Goal: Task Accomplishment & Management: Use online tool/utility

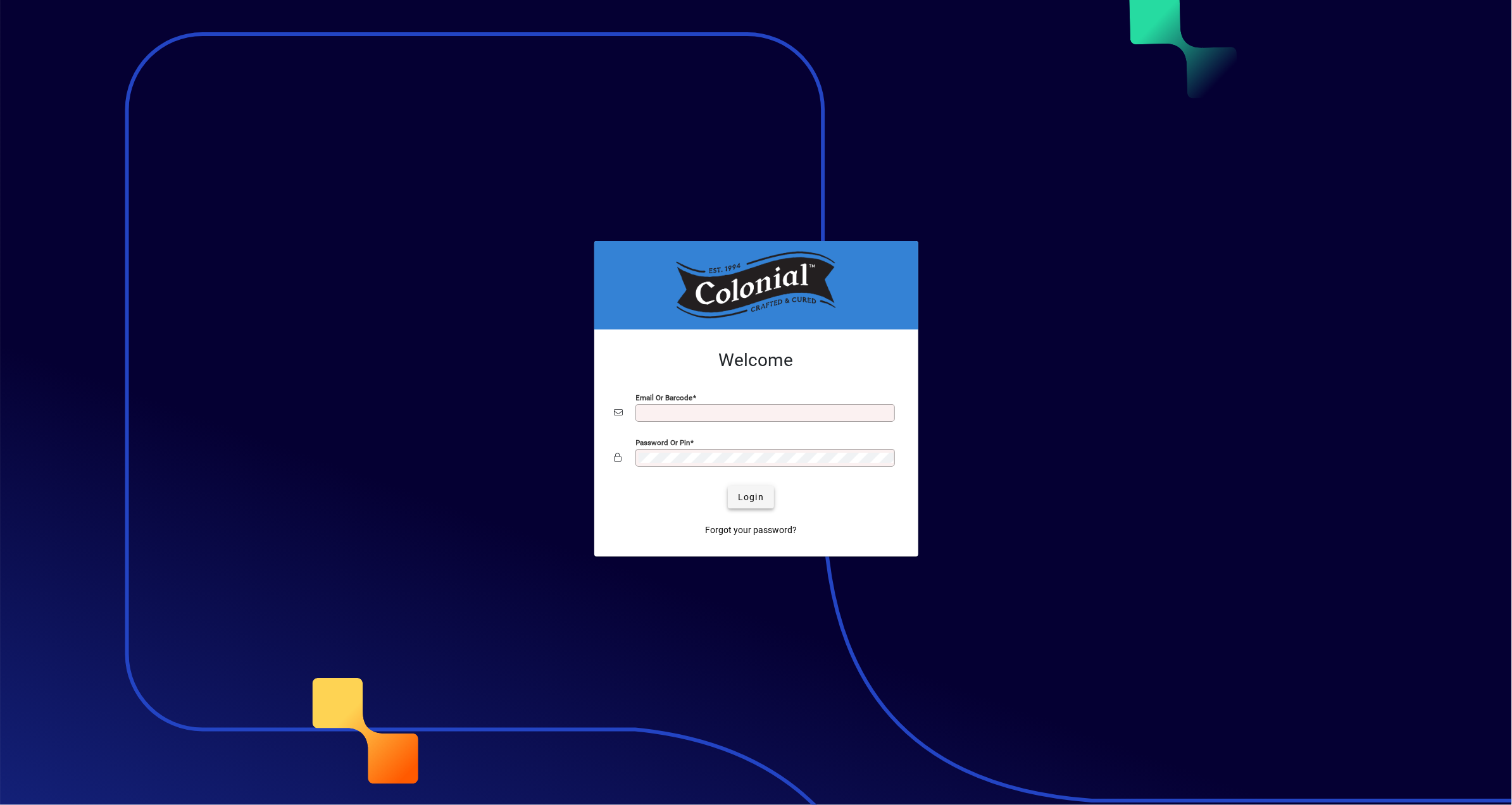
type input "**********"
click at [750, 501] on span "Login" at bounding box center [750, 498] width 26 height 13
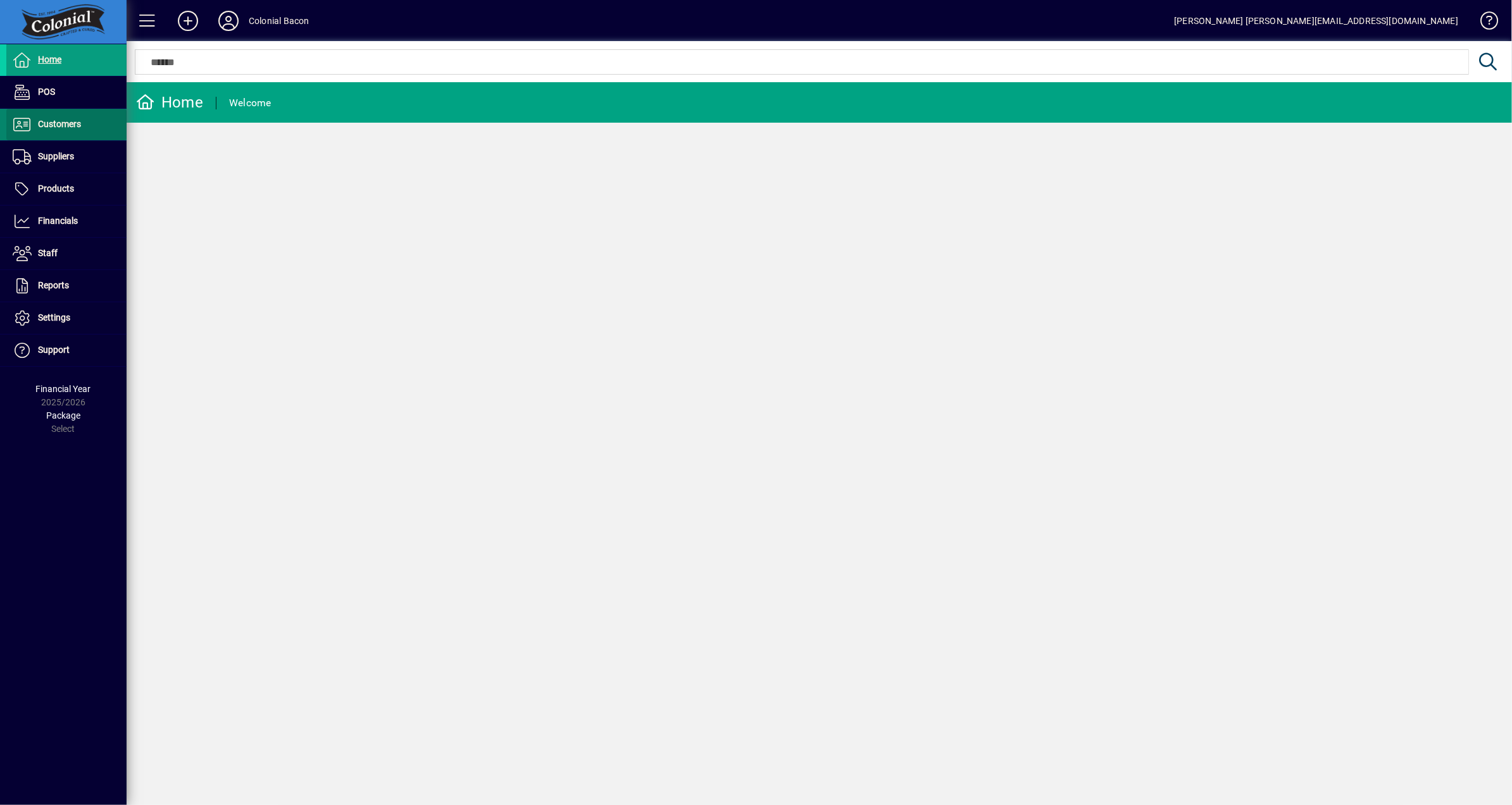
click at [71, 128] on span "Customers" at bounding box center [59, 124] width 43 height 10
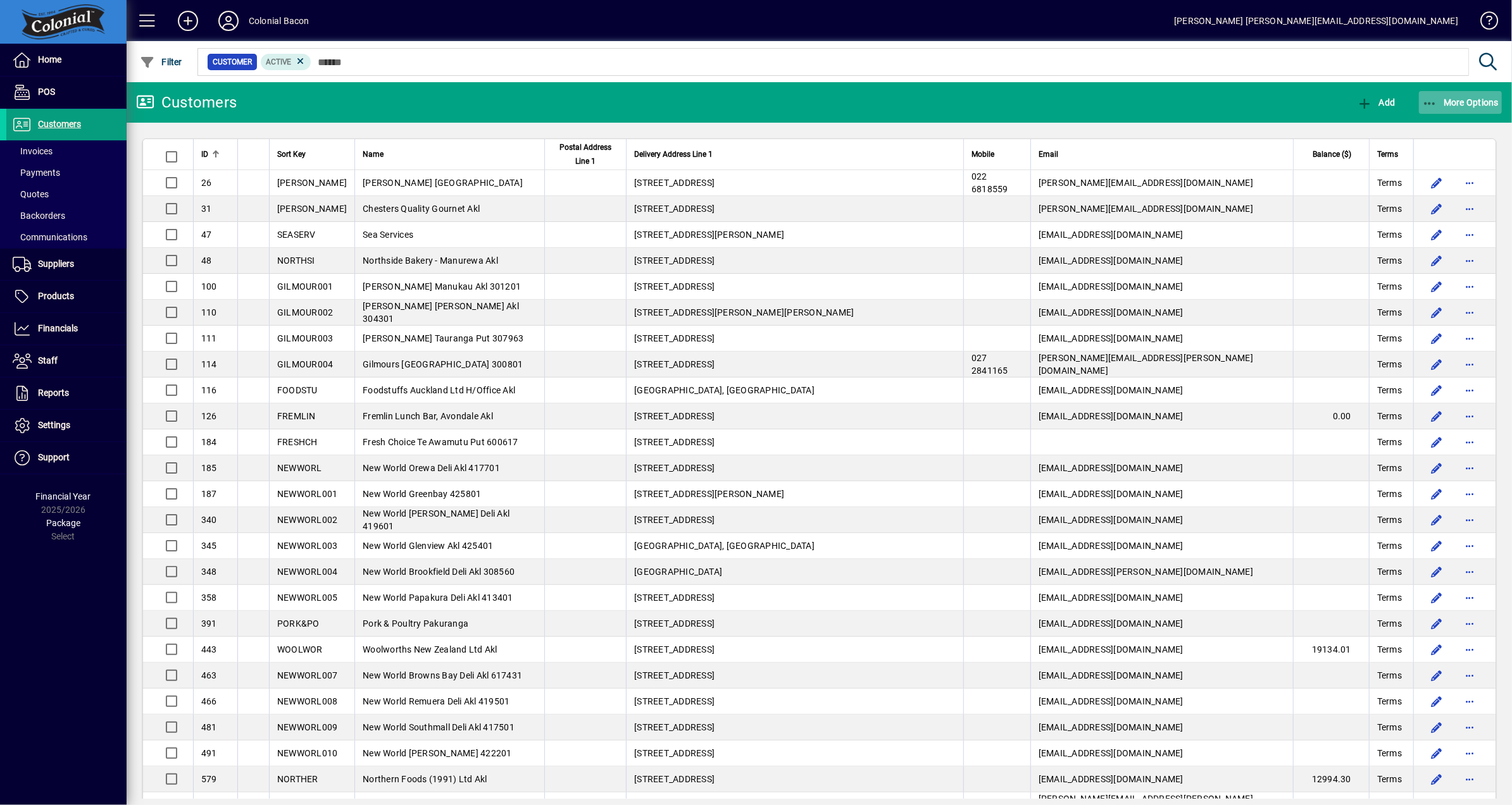
click at [1458, 100] on span "More Options" at bounding box center [1461, 102] width 77 height 10
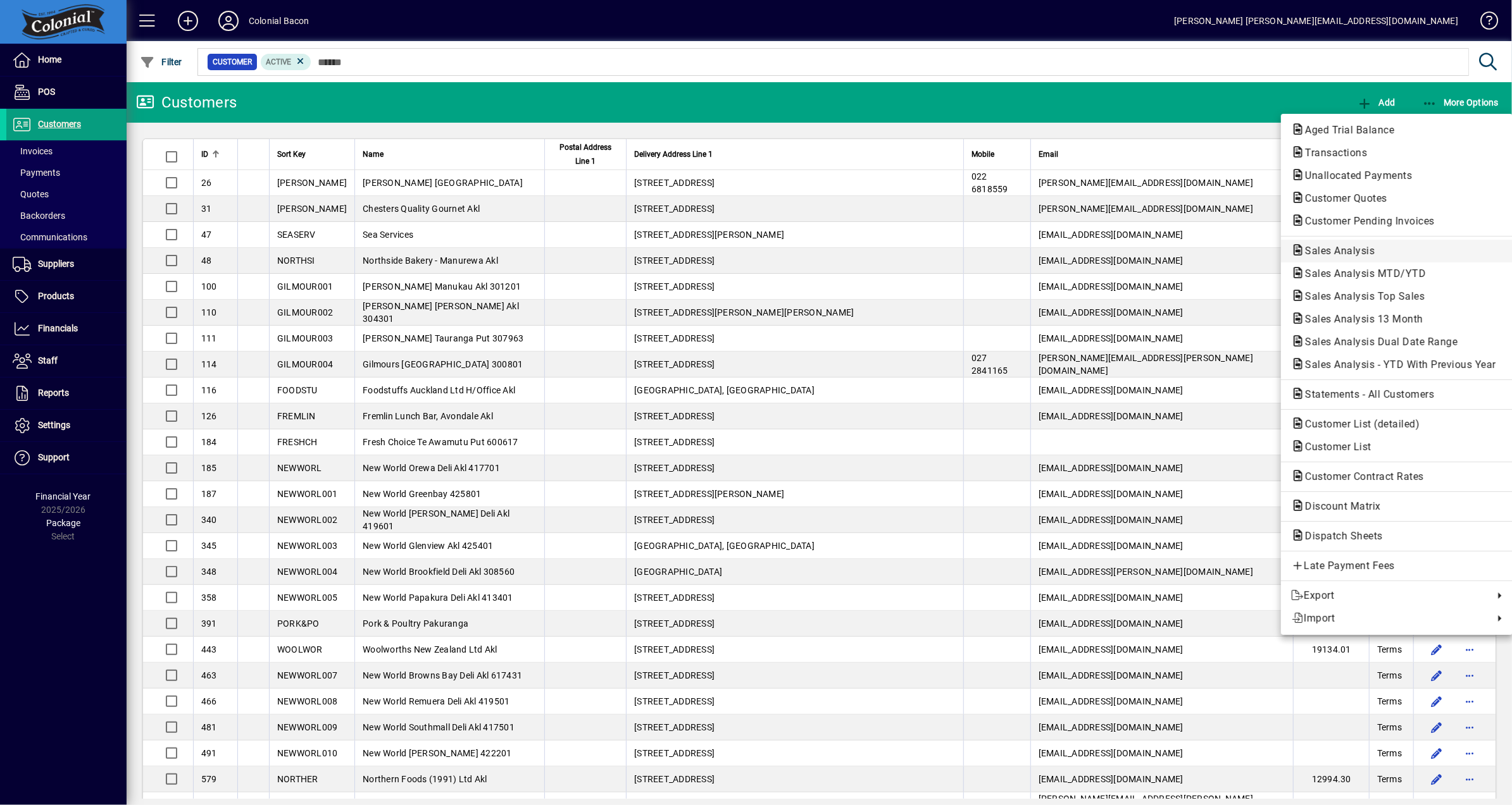
click at [1370, 251] on span "Sales Analysis" at bounding box center [1335, 251] width 90 height 12
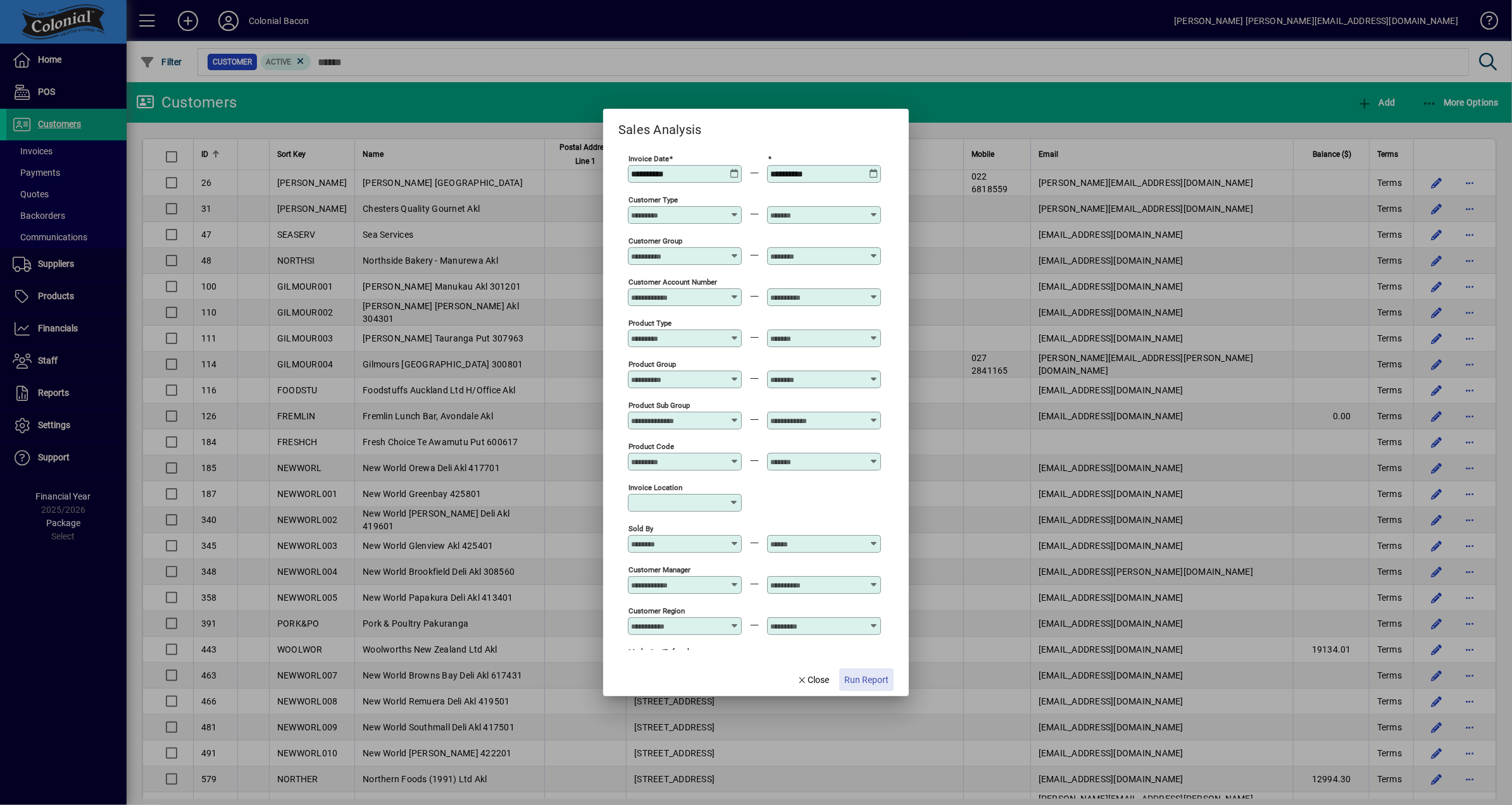
click at [867, 678] on span "Run Report" at bounding box center [866, 680] width 44 height 13
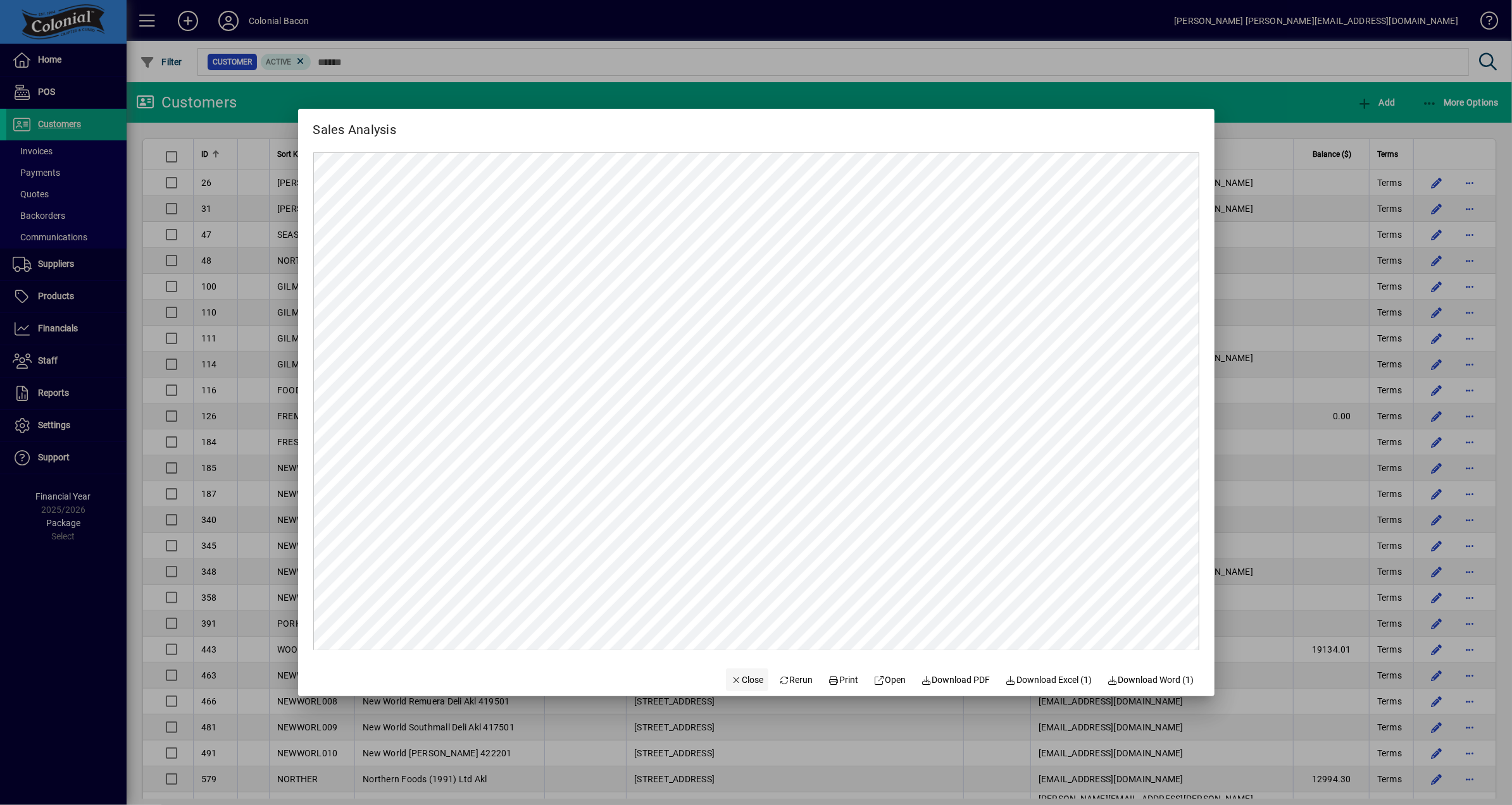
click at [746, 681] on span "Close" at bounding box center [747, 680] width 33 height 13
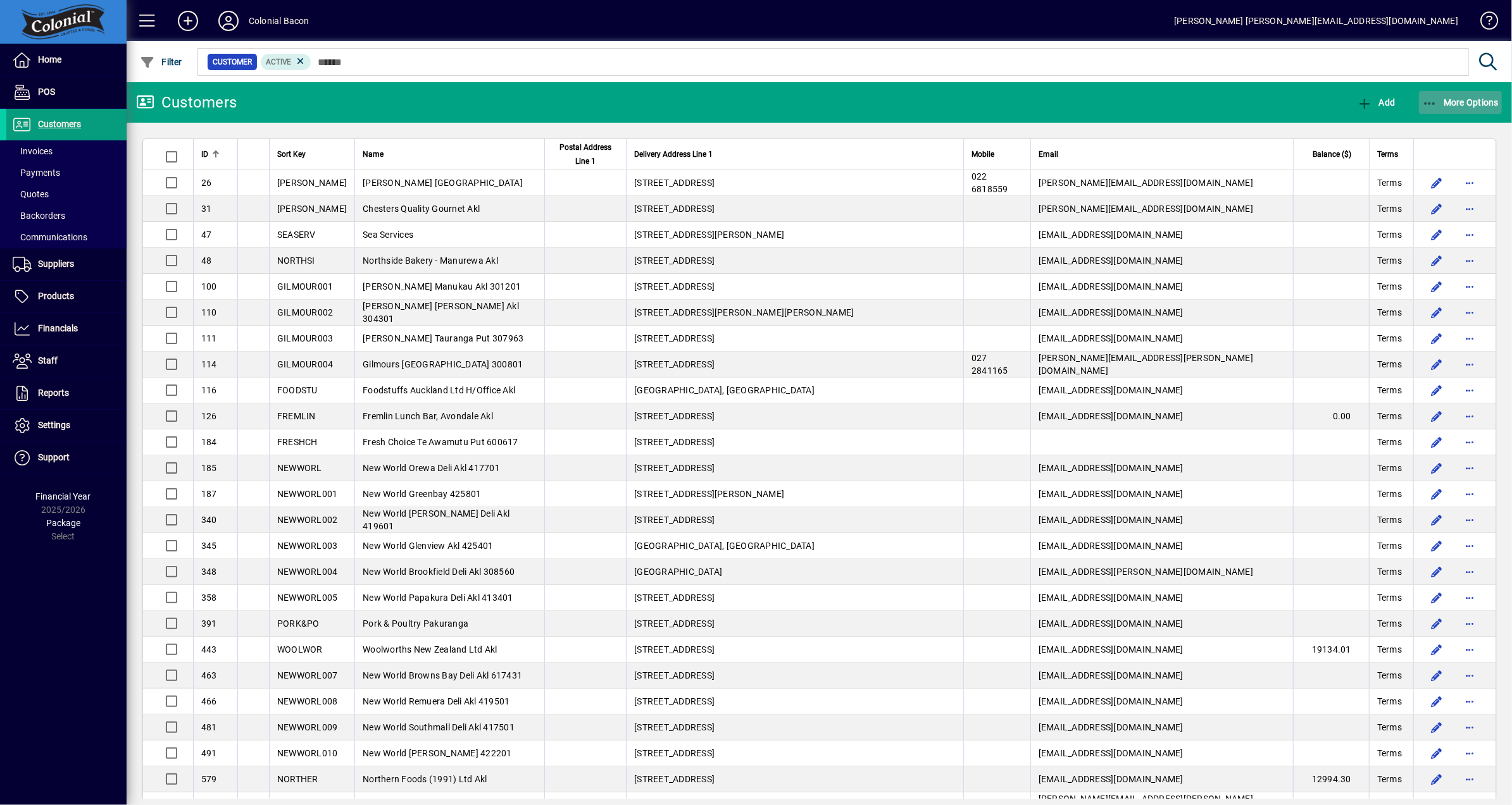
click at [1464, 99] on span "More Options" at bounding box center [1461, 102] width 77 height 10
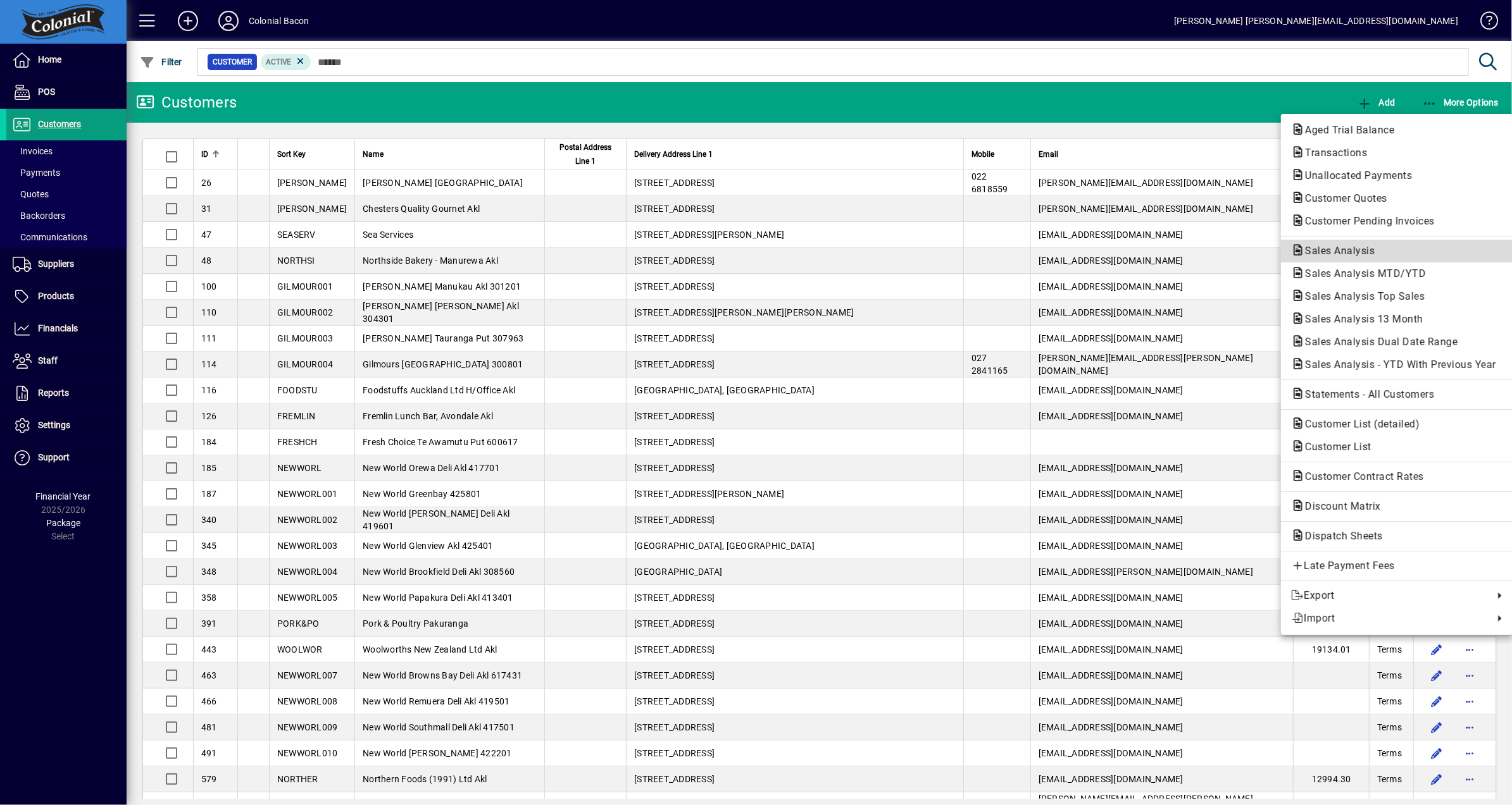
click at [1365, 251] on span "Sales Analysis" at bounding box center [1335, 251] width 90 height 12
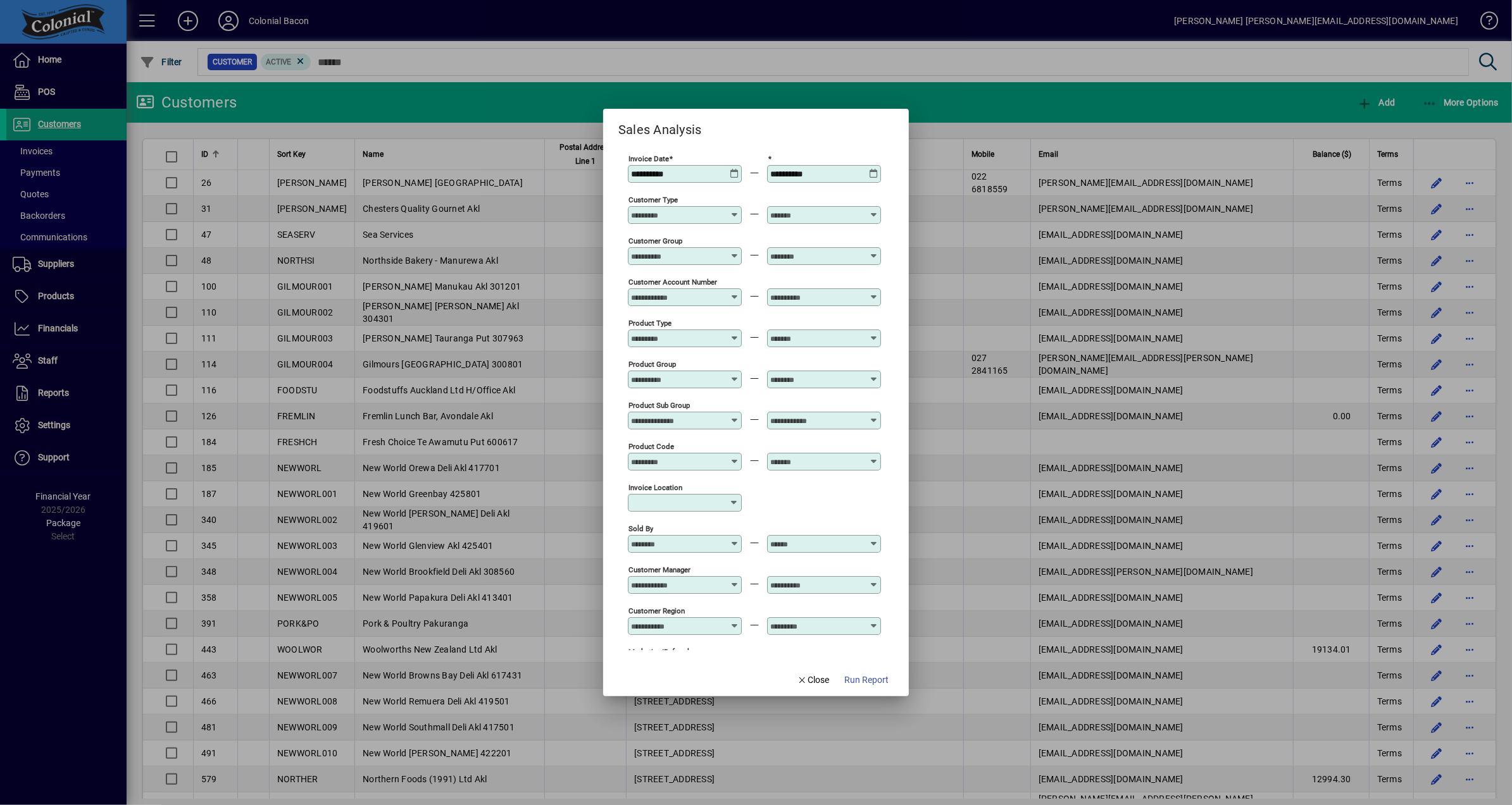
click at [732, 169] on icon at bounding box center [734, 169] width 9 height 0
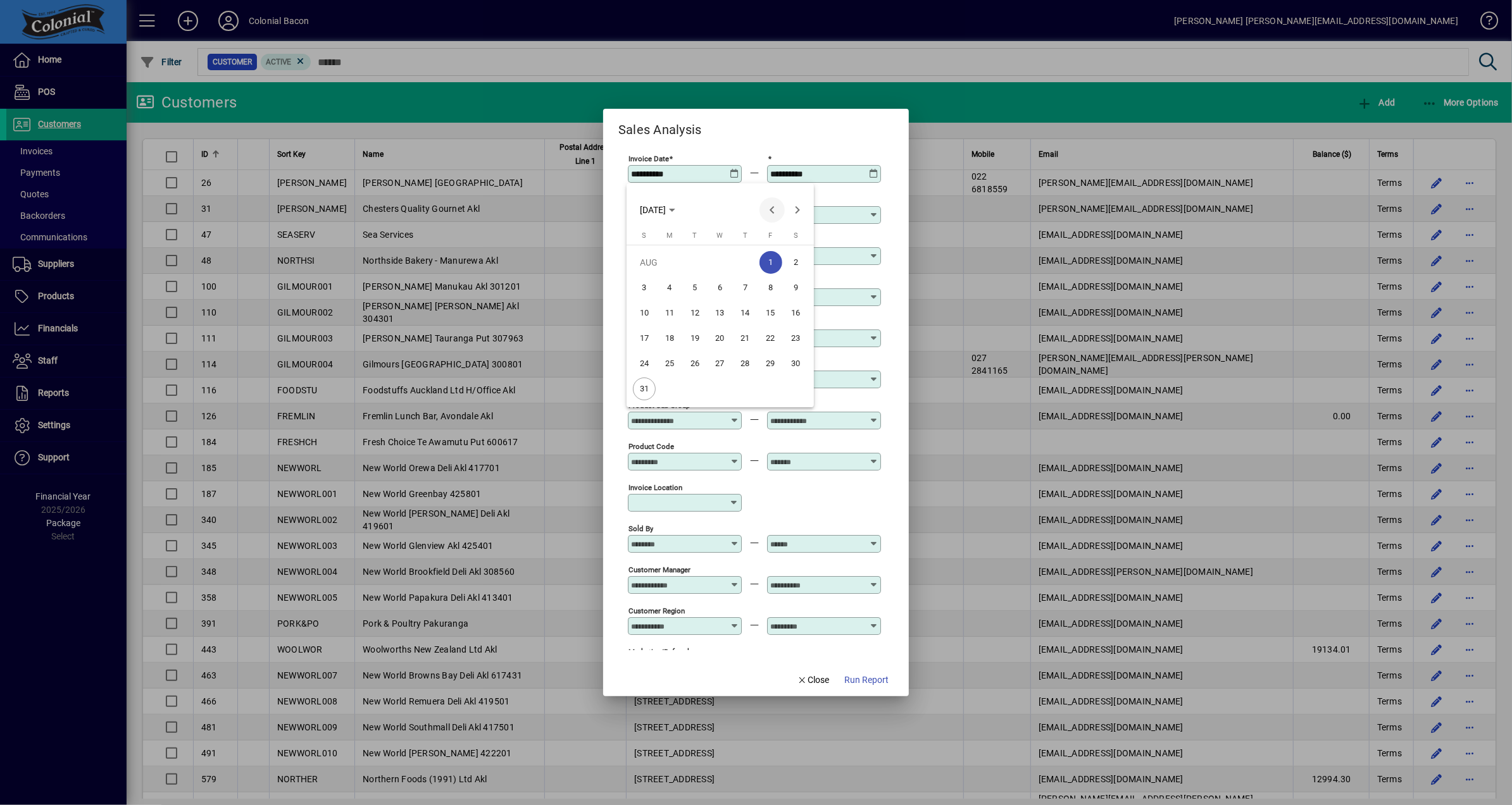
click at [770, 212] on span "Previous month" at bounding box center [772, 210] width 25 height 25
click at [694, 286] on span "1" at bounding box center [694, 287] width 23 height 23
type input "**********"
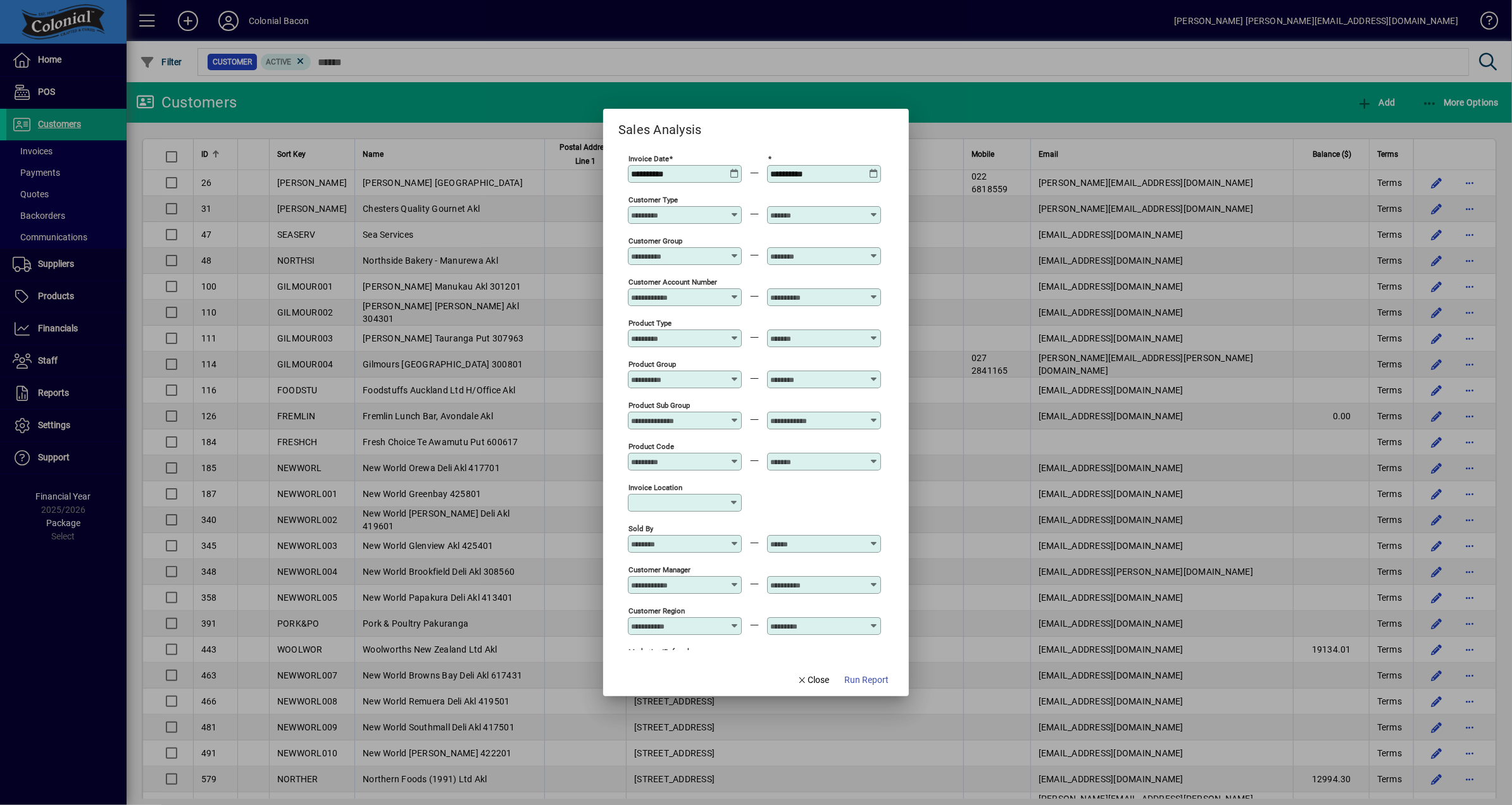
click at [873, 169] on icon at bounding box center [873, 169] width 9 height 0
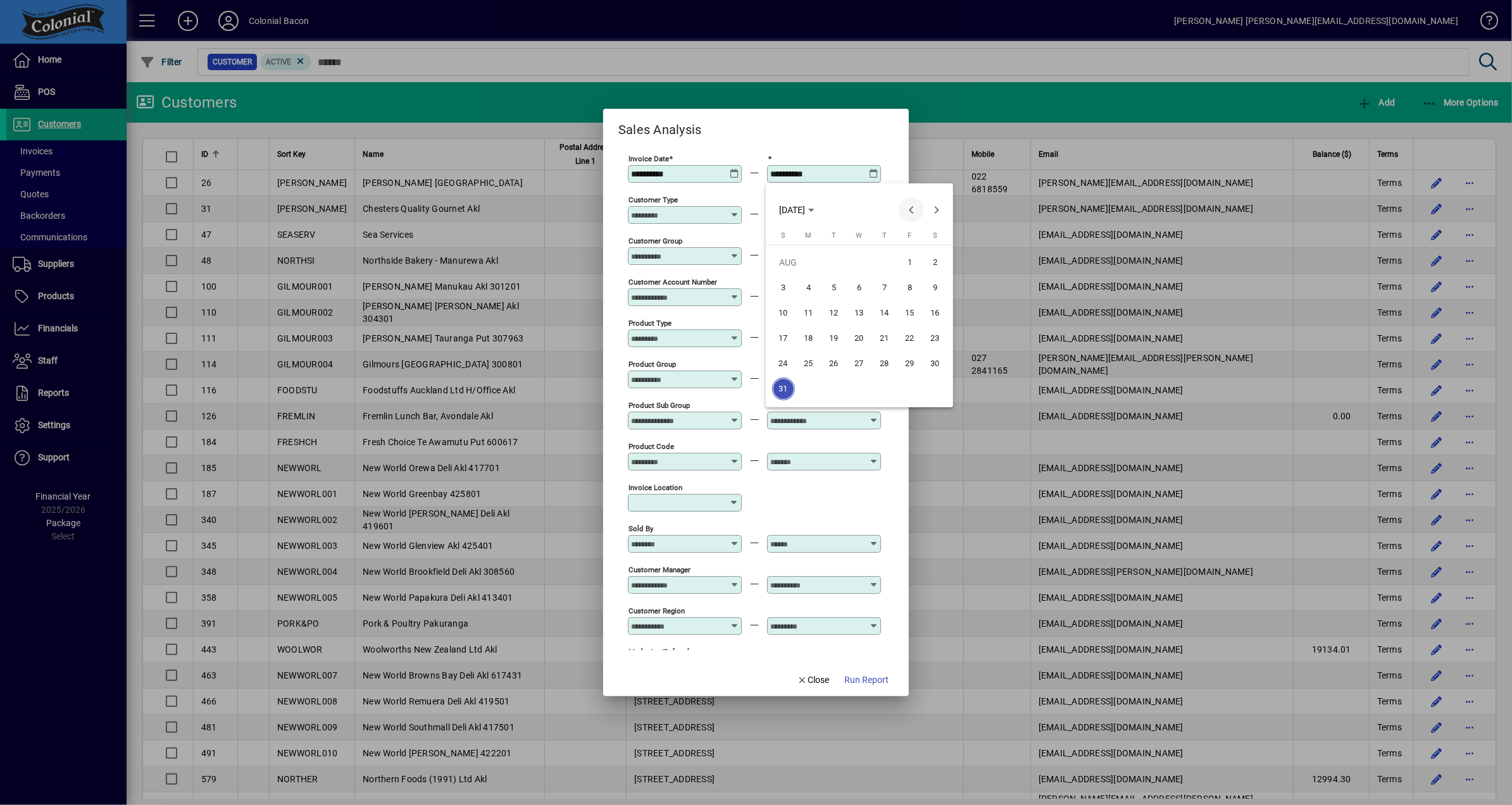
click at [910, 209] on span "Previous month" at bounding box center [912, 210] width 25 height 25
click at [885, 387] on span "31" at bounding box center [884, 388] width 23 height 23
type input "**********"
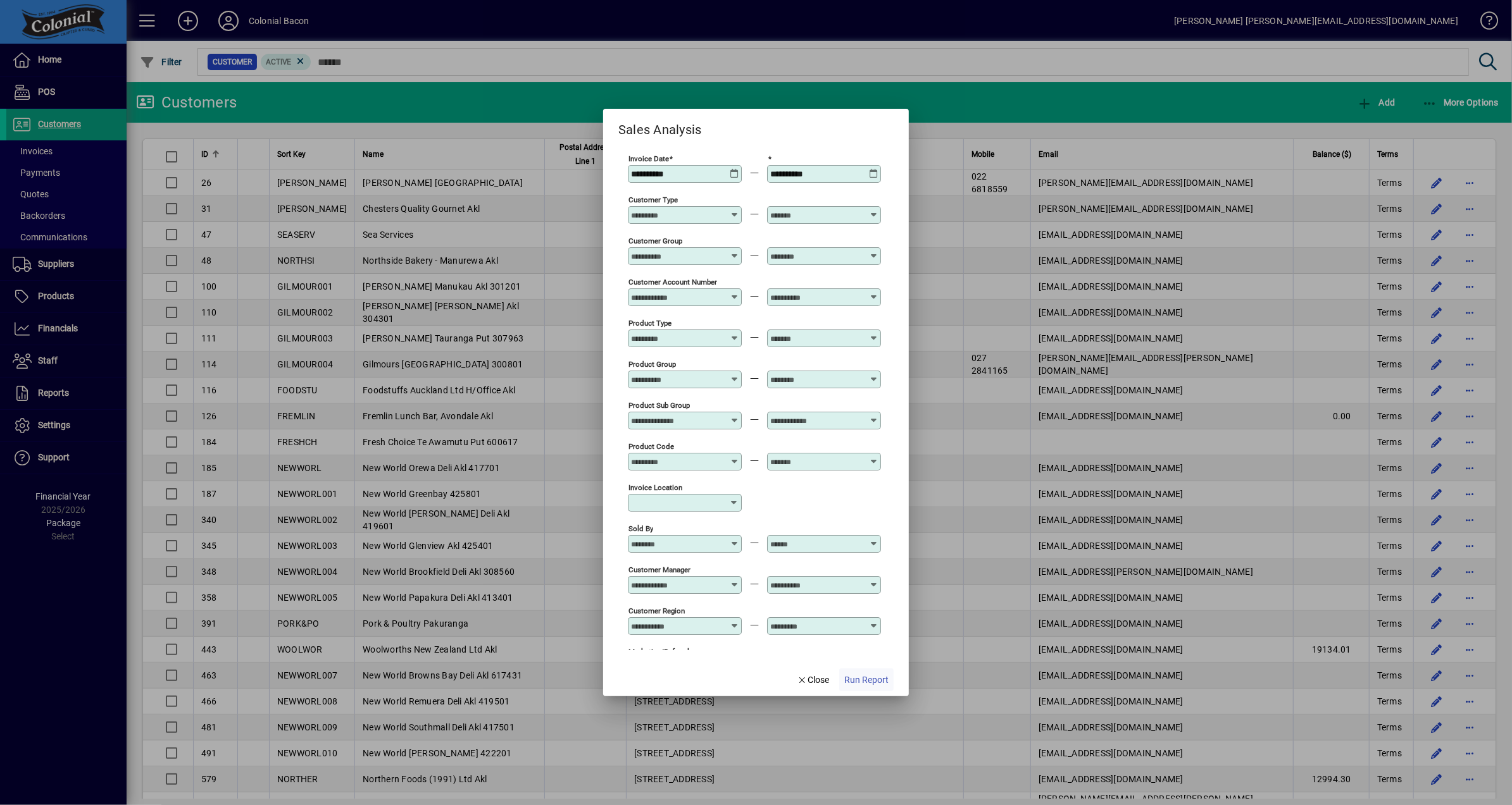
click at [873, 680] on span "Run Report" at bounding box center [866, 680] width 44 height 13
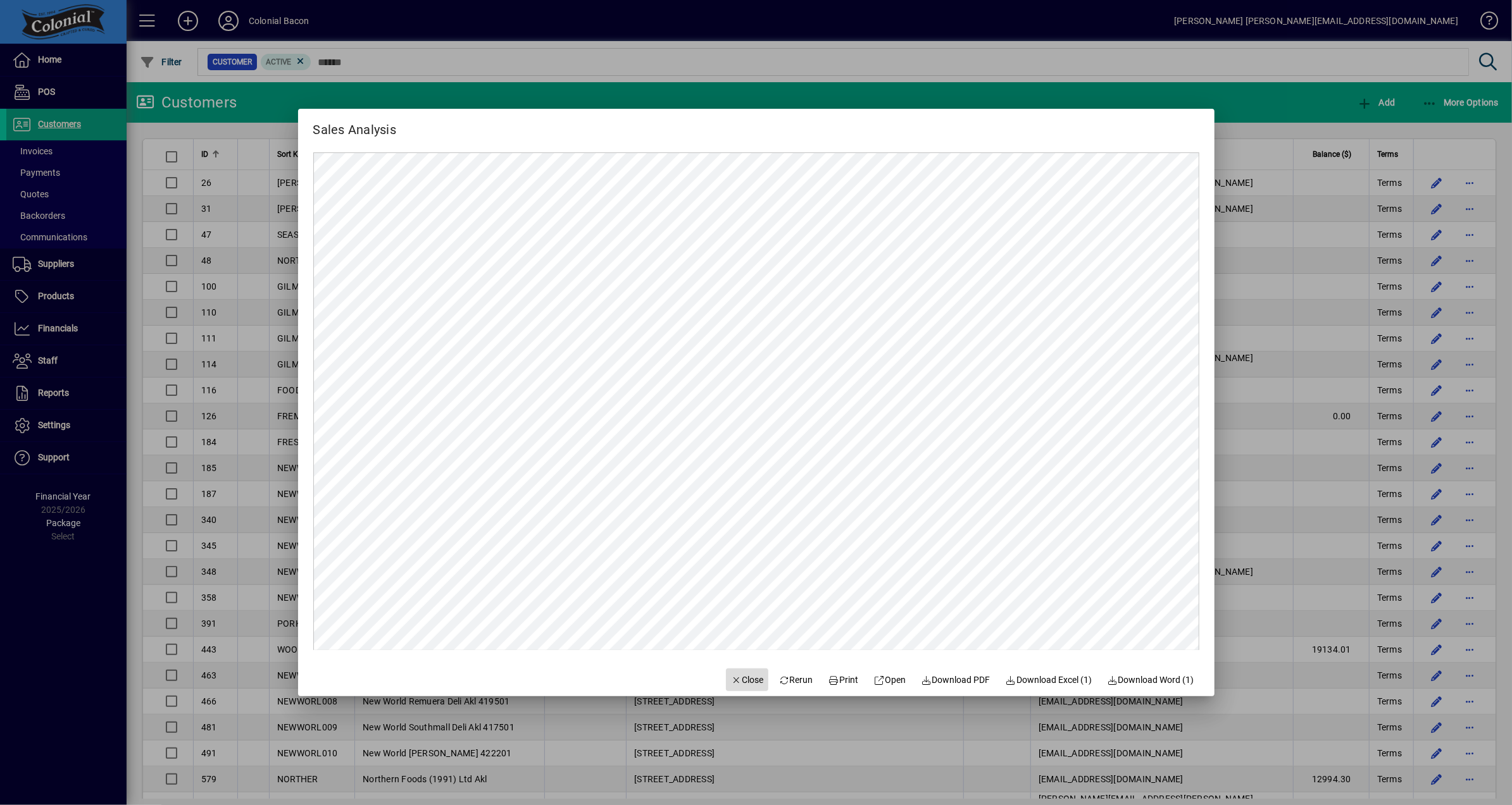
click at [737, 678] on span "Close" at bounding box center [747, 680] width 33 height 13
